Goal: Information Seeking & Learning: Find specific page/section

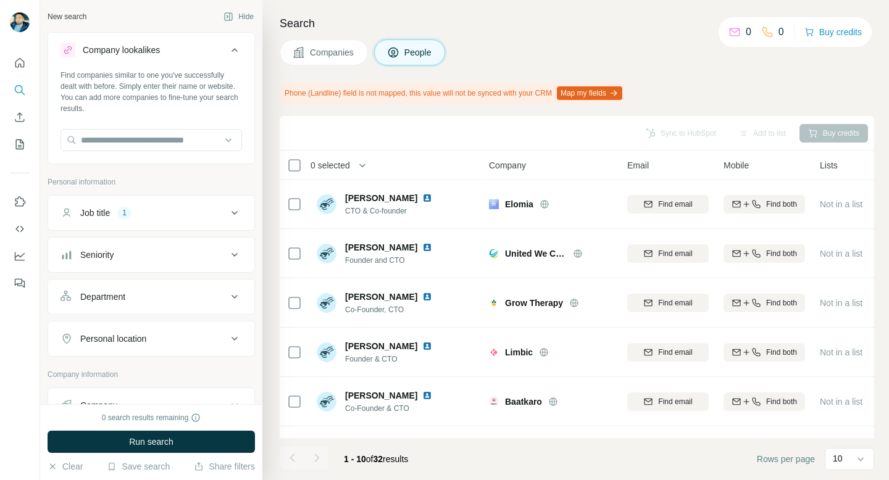
scroll to position [1, 0]
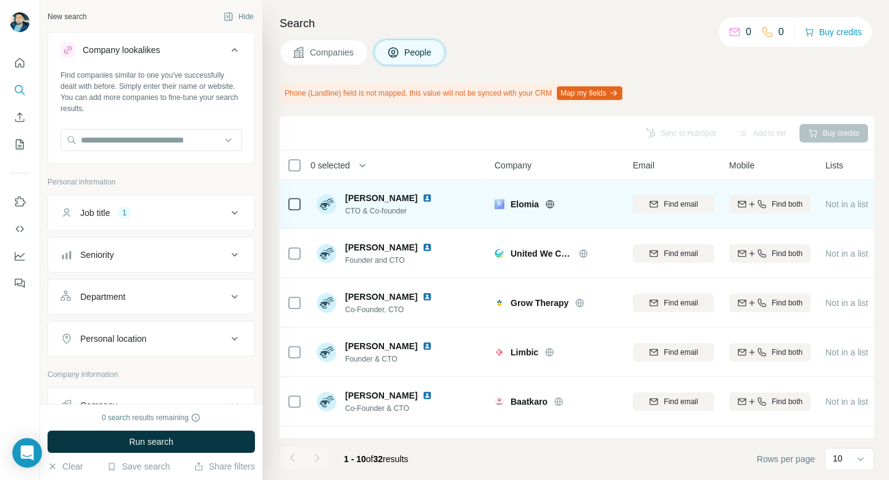
click at [328, 206] on img at bounding box center [327, 204] width 20 height 20
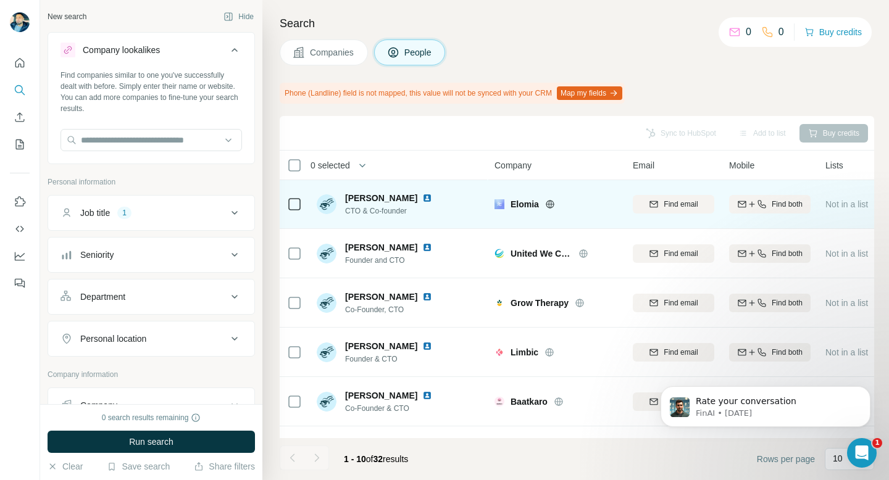
scroll to position [0, 0]
click at [326, 207] on img at bounding box center [327, 204] width 20 height 20
click at [432, 199] on img at bounding box center [427, 198] width 10 height 10
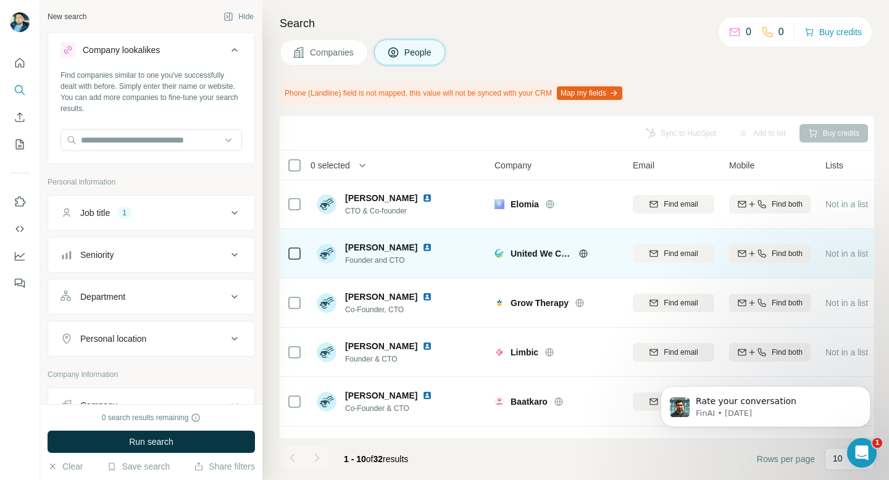
click at [323, 253] on img at bounding box center [327, 254] width 20 height 20
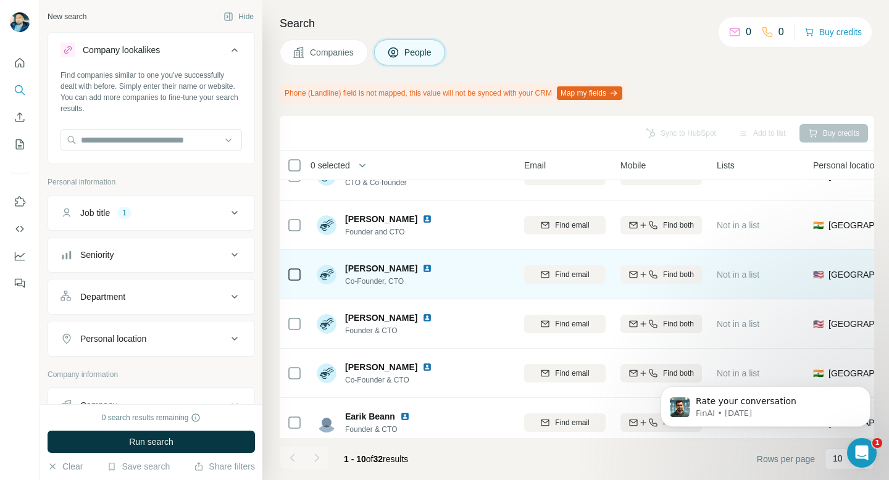
scroll to position [35, 109]
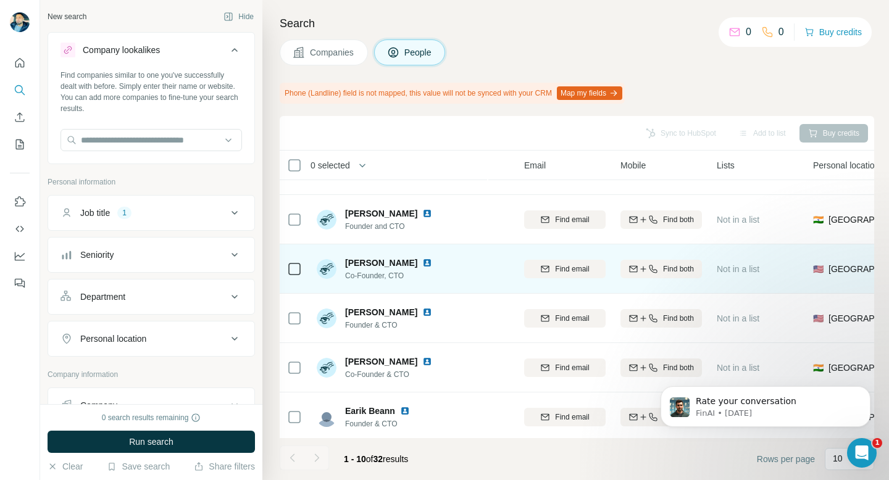
click at [422, 266] on img at bounding box center [427, 263] width 10 height 10
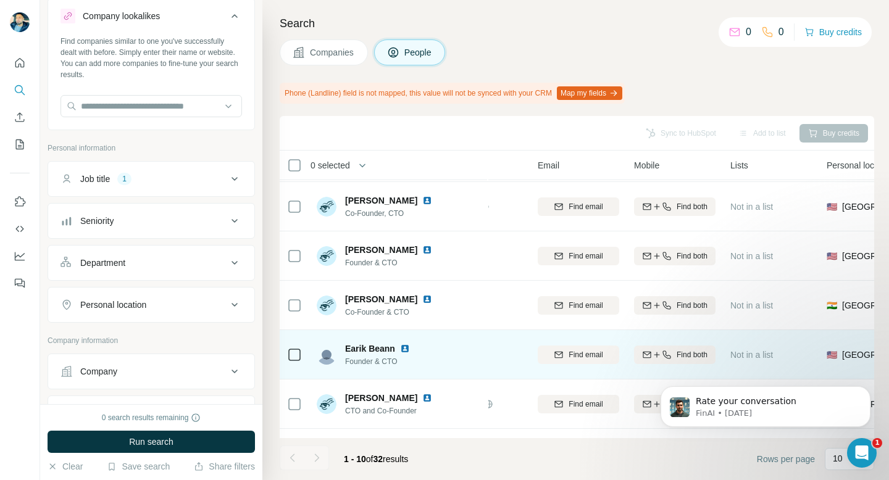
scroll to position [97, 62]
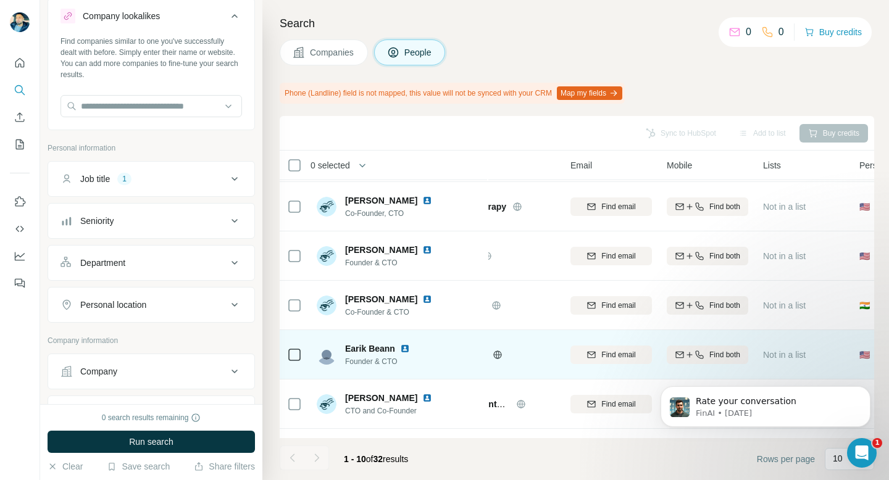
click at [404, 347] on img at bounding box center [405, 349] width 10 height 10
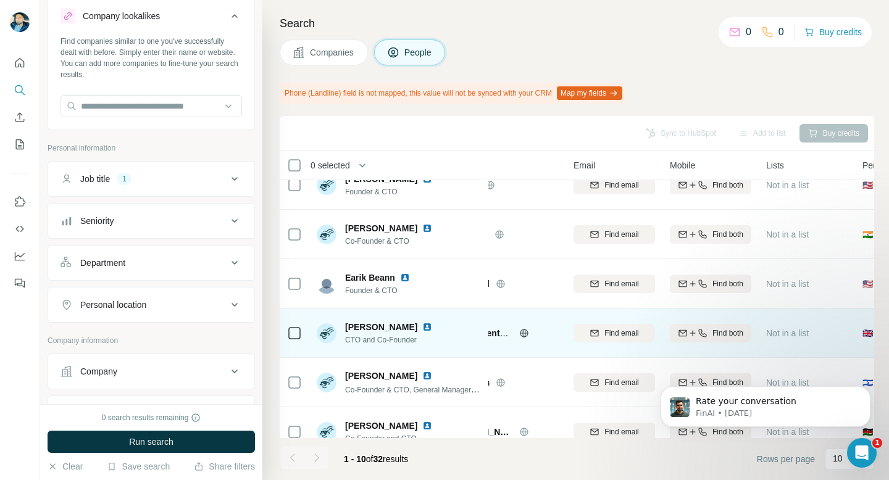
scroll to position [168, 0]
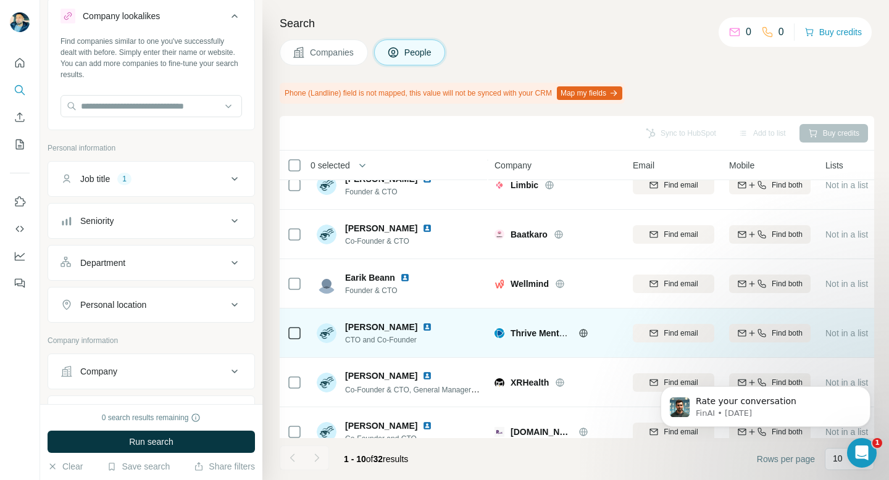
click at [422, 326] on img at bounding box center [427, 327] width 10 height 10
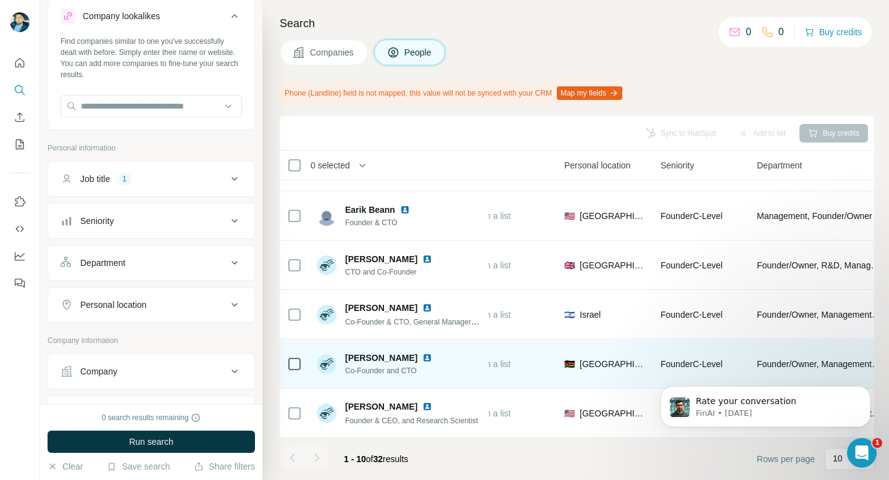
scroll to position [236, 351]
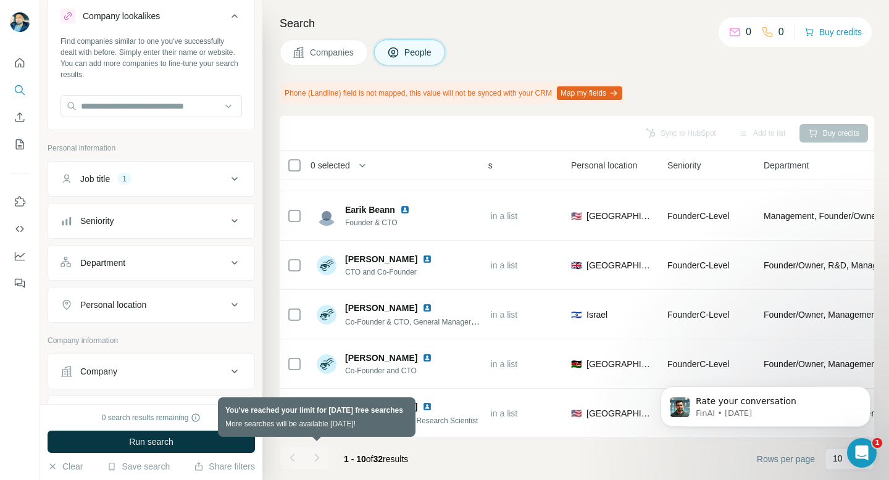
click at [313, 462] on div at bounding box center [316, 458] width 25 height 25
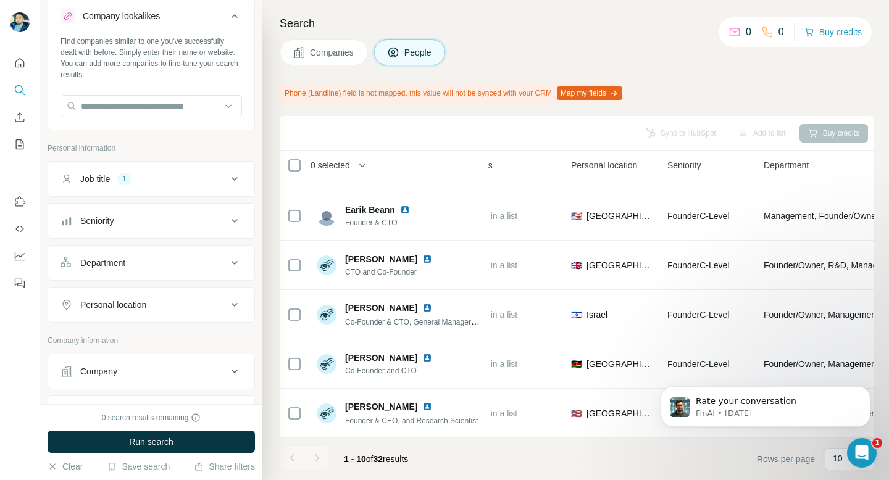
click at [172, 185] on button "Job title 1" at bounding box center [151, 179] width 206 height 30
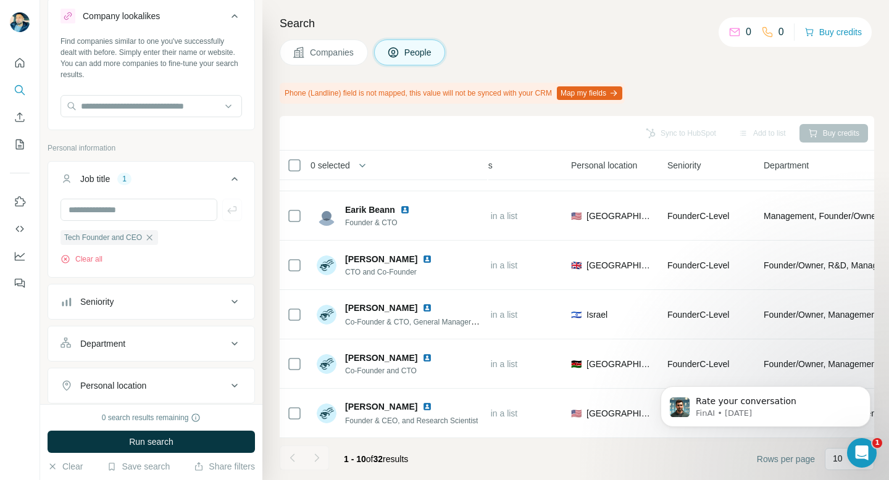
click at [172, 185] on button "Job title 1" at bounding box center [151, 181] width 206 height 35
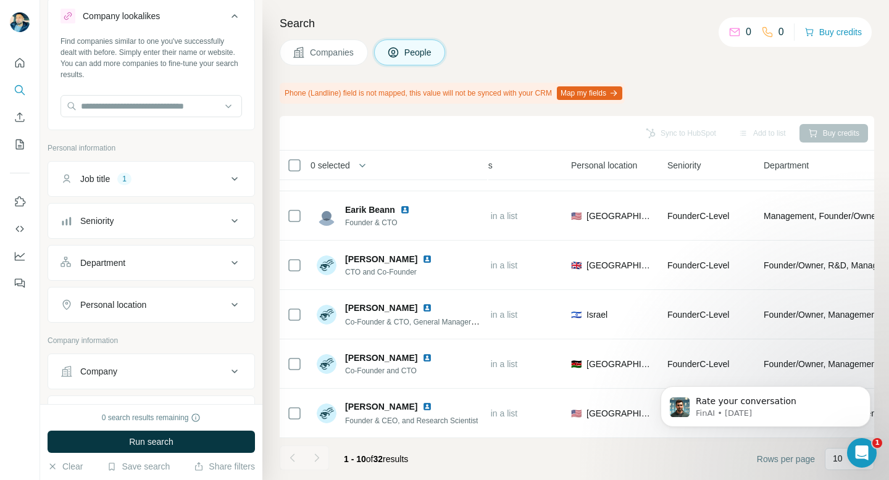
click at [162, 230] on button "Seniority" at bounding box center [151, 221] width 206 height 30
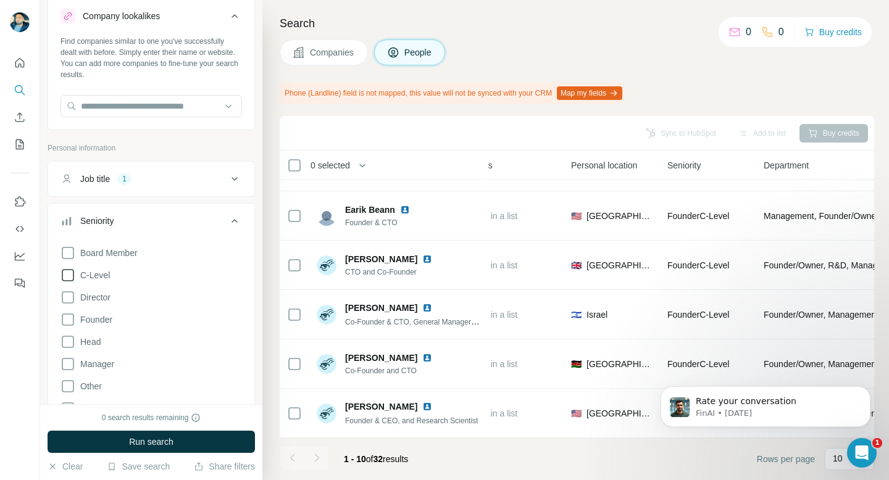
click at [67, 274] on icon at bounding box center [67, 275] width 15 height 15
click at [239, 223] on icon at bounding box center [234, 221] width 15 height 15
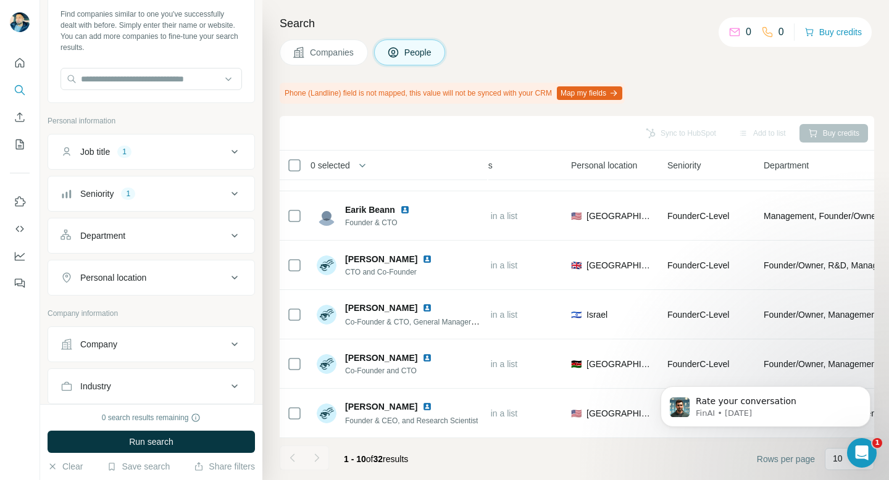
scroll to position [64, 0]
click at [233, 232] on icon at bounding box center [234, 233] width 6 height 4
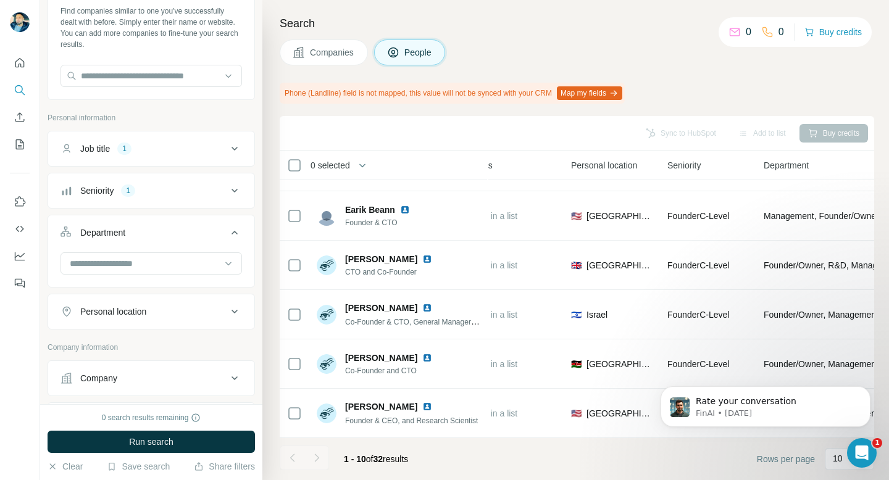
click at [233, 232] on icon at bounding box center [234, 233] width 6 height 4
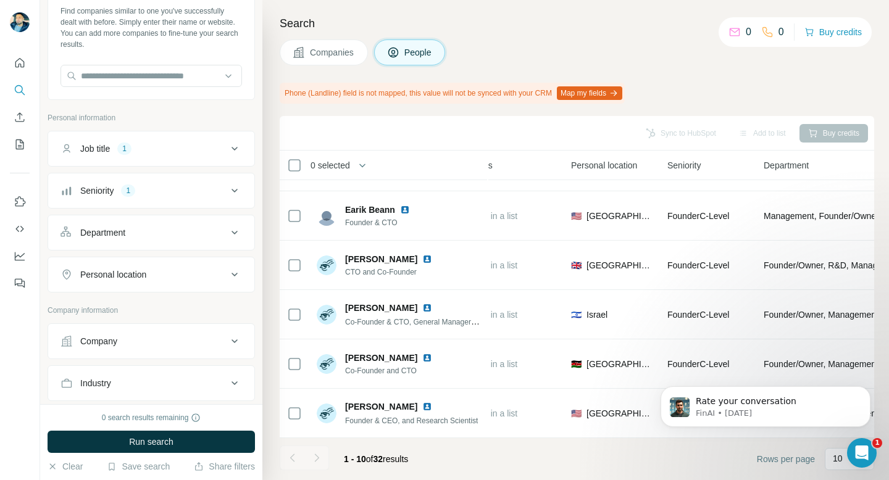
click at [233, 232] on icon at bounding box center [234, 233] width 6 height 4
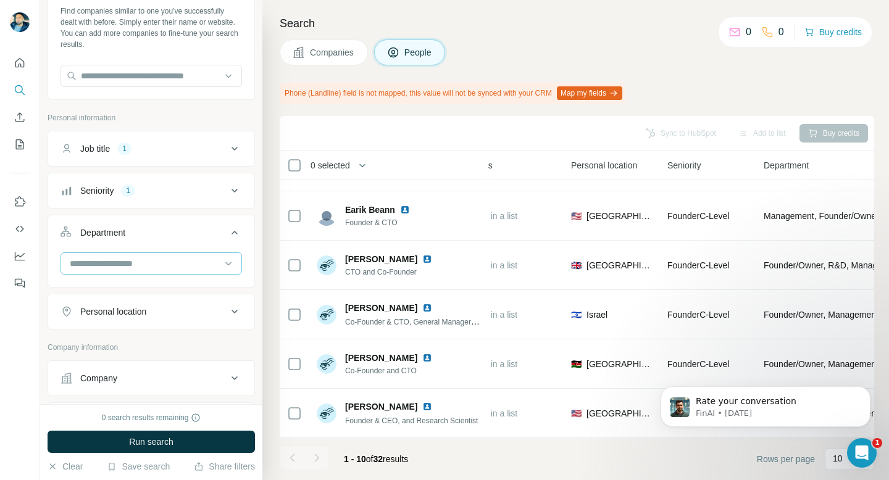
click at [152, 270] on input at bounding box center [145, 264] width 152 height 14
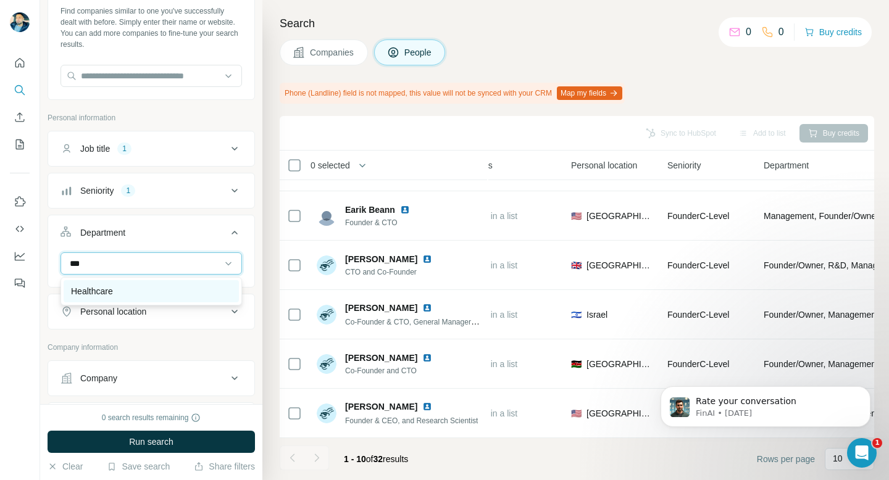
type input "***"
click at [157, 282] on div "Healthcare" at bounding box center [151, 291] width 175 height 22
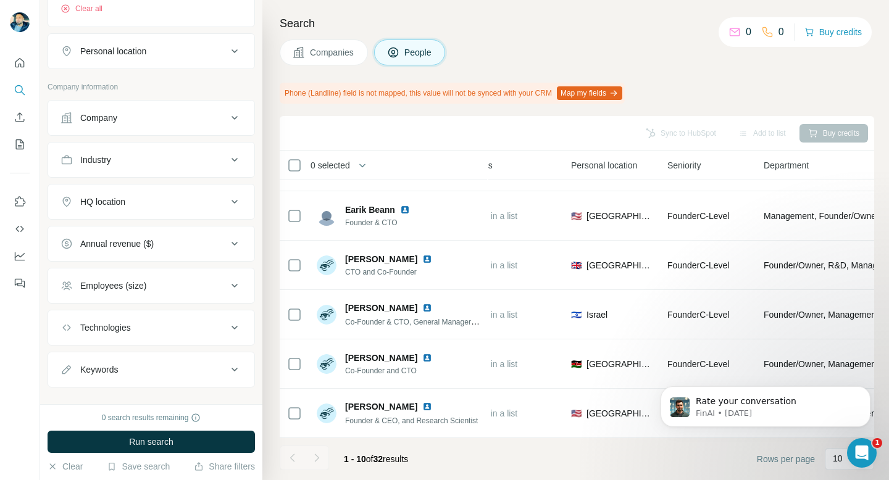
scroll to position [386, 0]
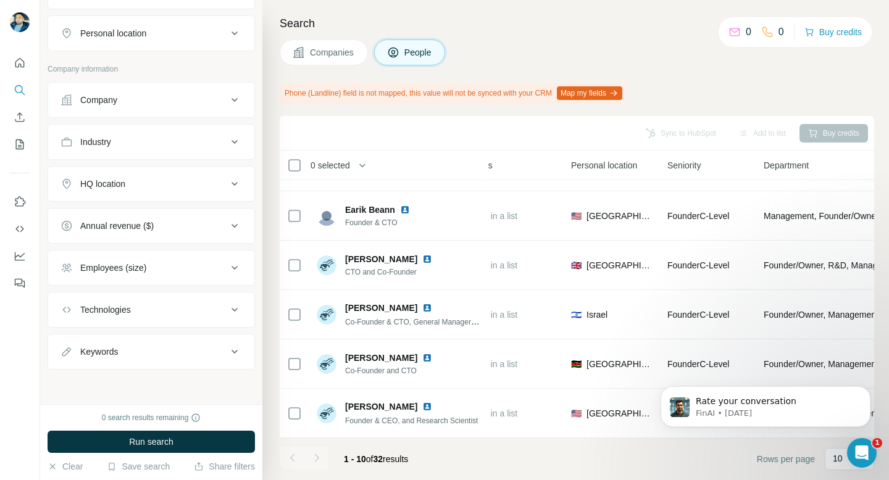
click at [217, 265] on div "Employees (size)" at bounding box center [143, 268] width 167 height 12
click at [69, 320] on icon at bounding box center [67, 317] width 15 height 15
click at [69, 335] on icon at bounding box center [67, 340] width 15 height 15
click at [73, 360] on icon at bounding box center [68, 363] width 12 height 12
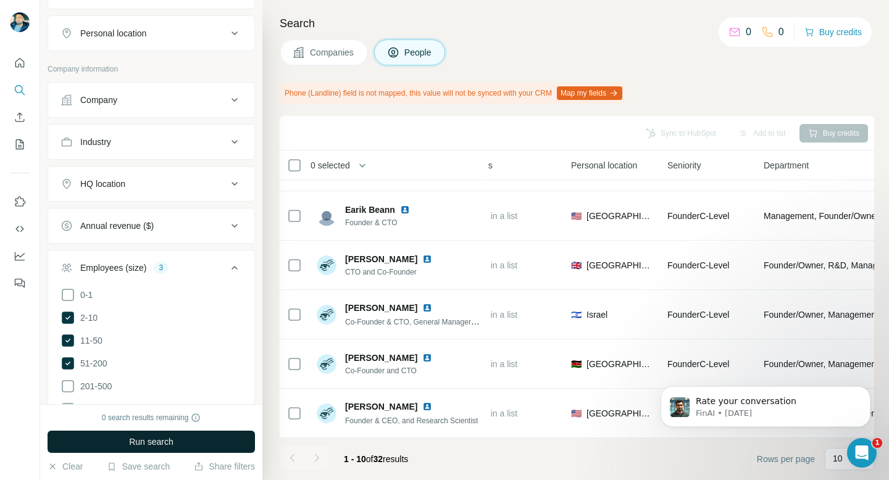
click at [123, 443] on button "Run search" at bounding box center [151, 442] width 207 height 22
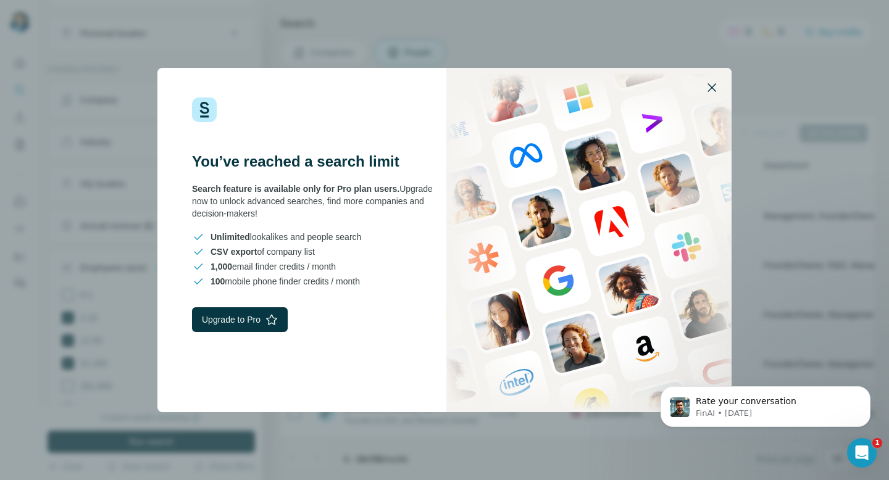
click at [712, 87] on icon "button" at bounding box center [711, 87] width 9 height 9
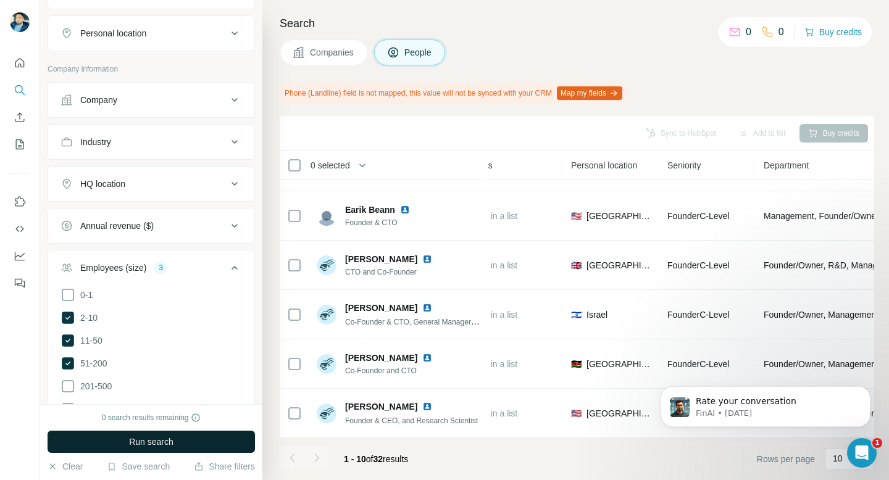
click at [157, 447] on span "Run search" at bounding box center [151, 442] width 44 height 12
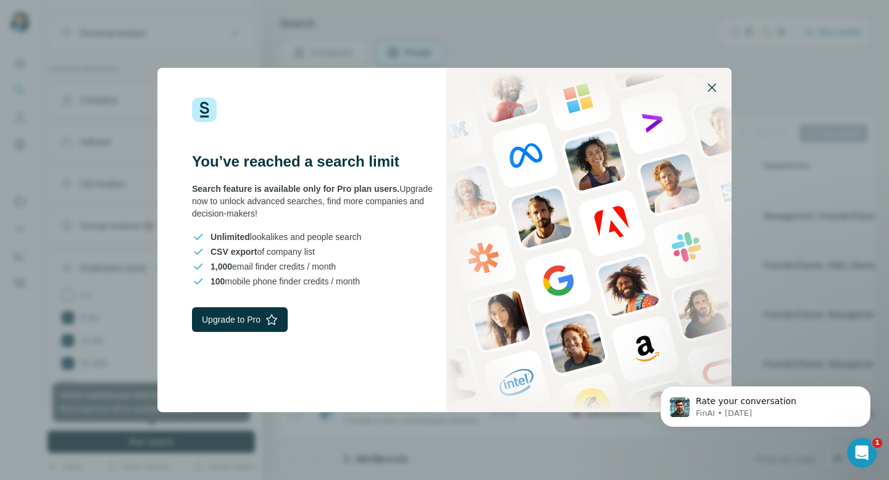
click at [712, 88] on icon "button" at bounding box center [711, 87] width 15 height 15
